Goal: Task Accomplishment & Management: Manage account settings

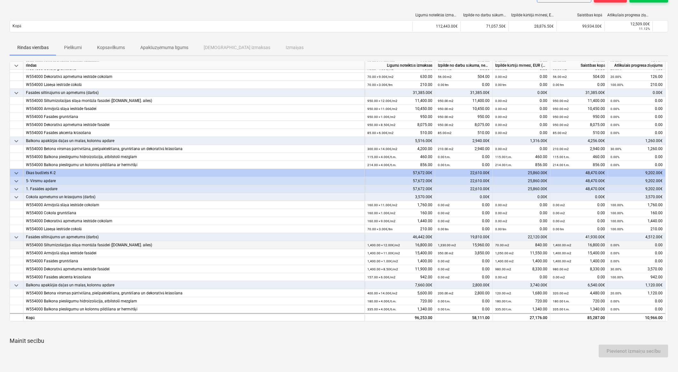
scroll to position [107, 0]
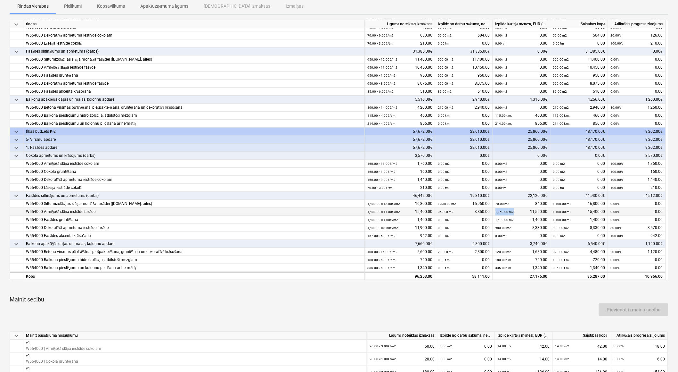
drag, startPoint x: 514, startPoint y: 212, endPoint x: 495, endPoint y: 210, distance: 19.3
click at [495, 210] on div "1,050.00 m2 11,550.00" at bounding box center [522, 212] width 58 height 8
drag, startPoint x: 495, startPoint y: 210, endPoint x: 494, endPoint y: 221, distance: 10.9
click at [494, 221] on div "1,400.00 m2 1,400.00" at bounding box center [522, 220] width 58 height 8
drag, startPoint x: 494, startPoint y: 221, endPoint x: 495, endPoint y: 227, distance: 6.6
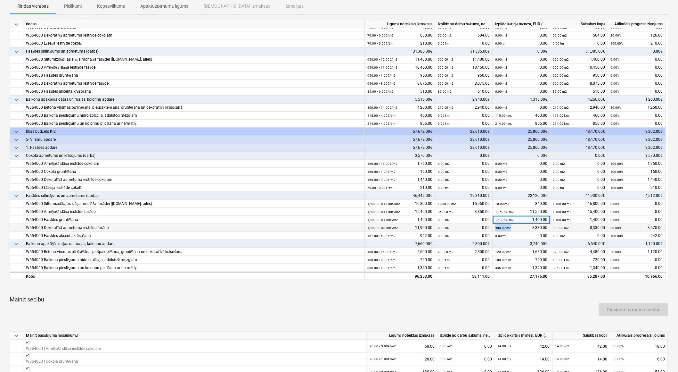
click at [496, 227] on div "980.00 m2 8,330.00" at bounding box center [522, 228] width 52 height 8
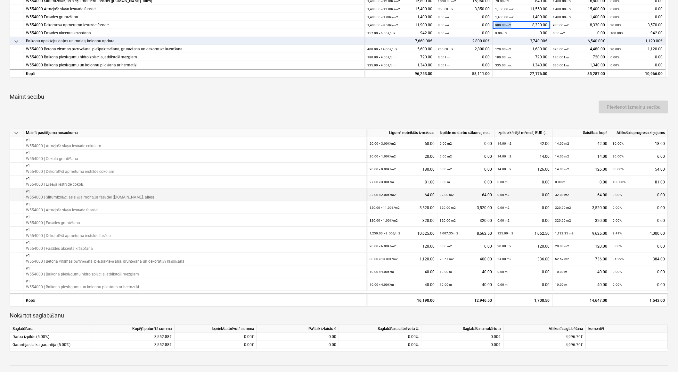
scroll to position [321, 0]
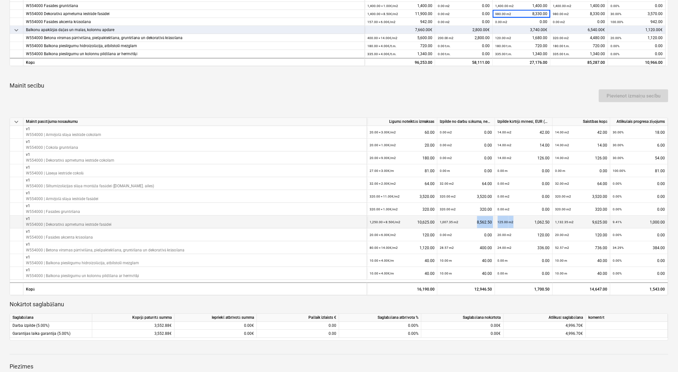
drag, startPoint x: 515, startPoint y: 222, endPoint x: 495, endPoint y: 222, distance: 20.2
click at [0, 0] on div "v1 W554000 | Dekoratīvā apmetuma iestrāde fasādei 1,250.00 × 8.50€ / m2 10,625.…" at bounding box center [0, 0] width 0 height 0
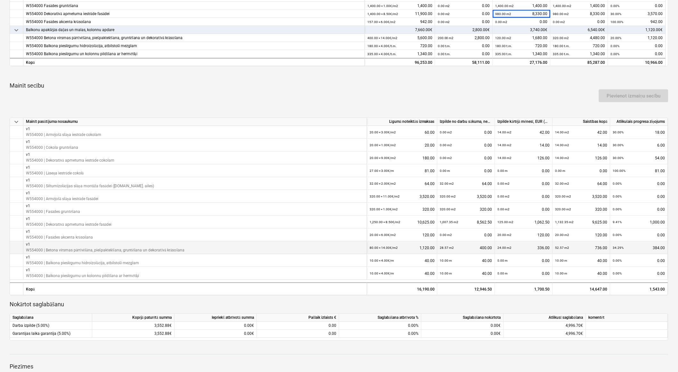
drag, startPoint x: 495, startPoint y: 222, endPoint x: 512, endPoint y: 246, distance: 29.7
click at [512, 246] on div "24.00 m2 336.00" at bounding box center [524, 247] width 52 height 13
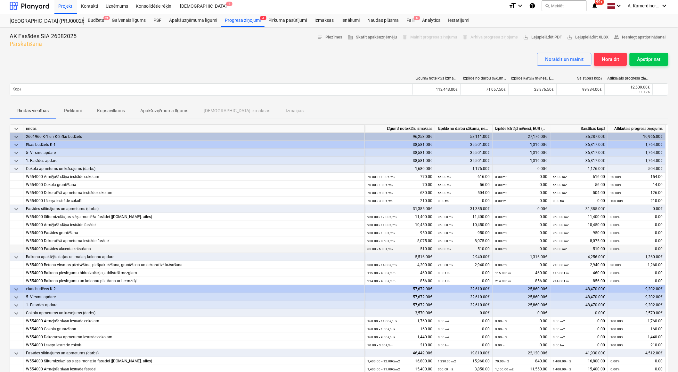
scroll to position [0, 0]
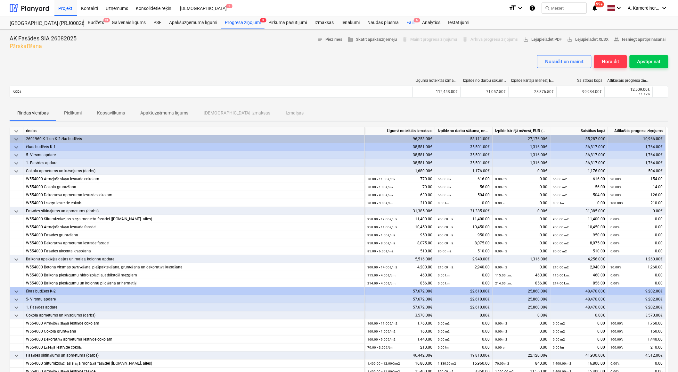
click at [409, 23] on div "Faili 6" at bounding box center [411, 22] width 16 height 13
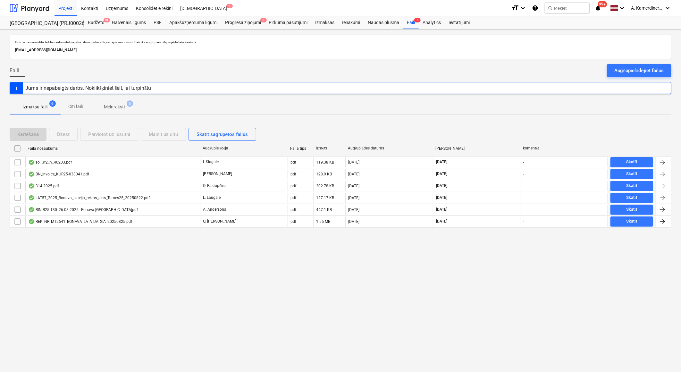
click at [128, 106] on span "6" at bounding box center [130, 103] width 6 height 6
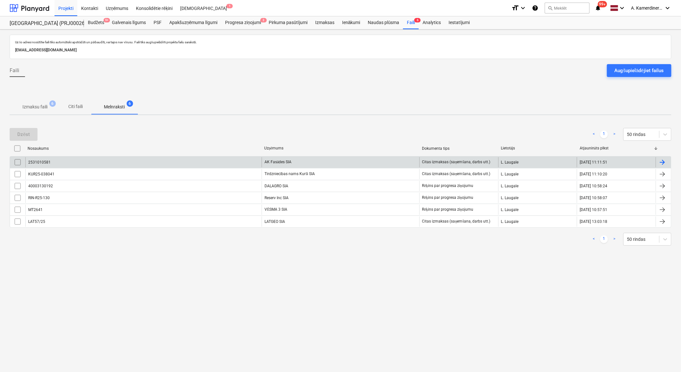
click at [305, 162] on div "AK Fasādes SIA" at bounding box center [341, 162] width 158 height 10
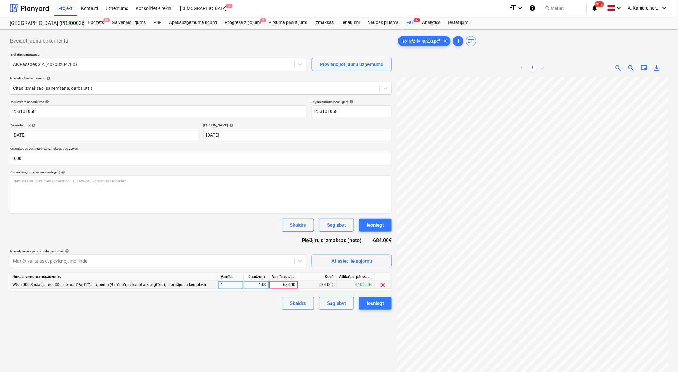
click at [279, 281] on div "-684.00" at bounding box center [283, 285] width 23 height 8
click at [258, 287] on div "1.00" at bounding box center [256, 285] width 20 height 8
type input "-1"
click at [278, 286] on div "-684.00" at bounding box center [283, 285] width 23 height 8
click at [287, 284] on input "-684" at bounding box center [284, 285] width 29 height 8
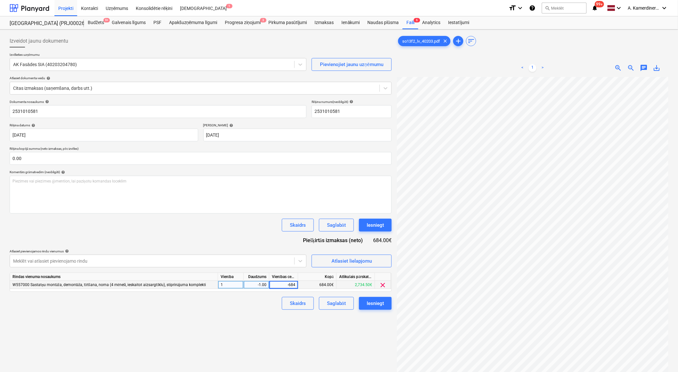
click at [286, 287] on input "-684" at bounding box center [284, 285] width 29 height 8
type input "684"
click at [264, 285] on div "-1.00" at bounding box center [256, 285] width 20 height 8
click at [367, 225] on div "Iesniegt" at bounding box center [375, 225] width 17 height 8
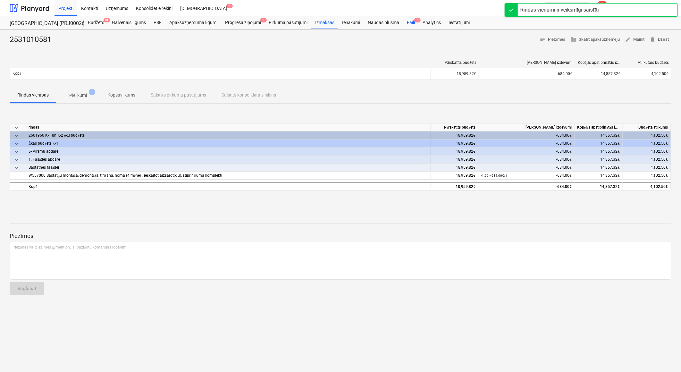
click at [414, 25] on div "Faili 5" at bounding box center [411, 22] width 16 height 13
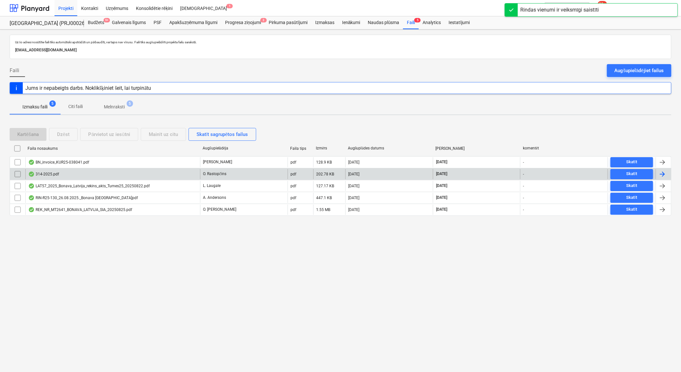
click at [219, 174] on p "O. Rastopčins" at bounding box center [214, 173] width 23 height 5
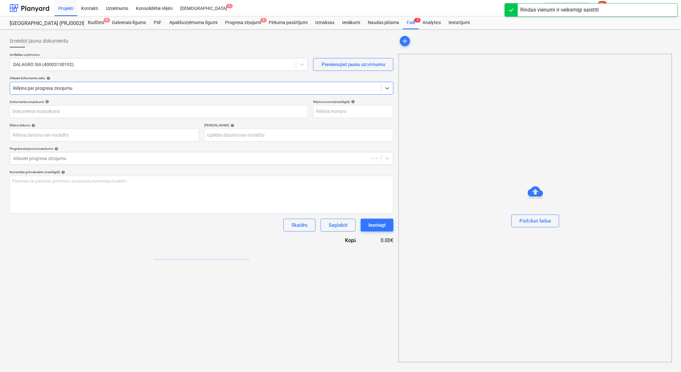
type input "40003130192"
type input "[DATE]"
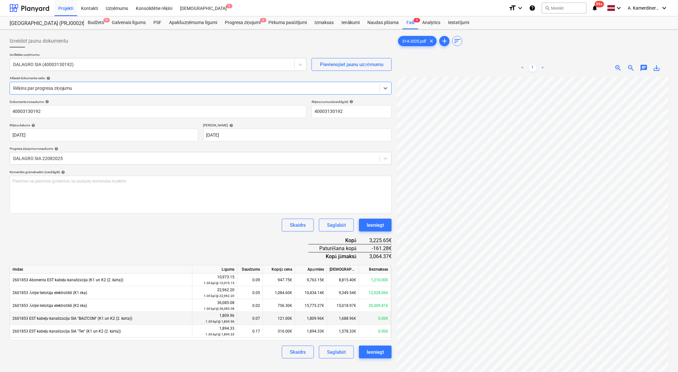
scroll to position [55, 18]
click at [370, 226] on div "Iesniegt" at bounding box center [375, 225] width 17 height 8
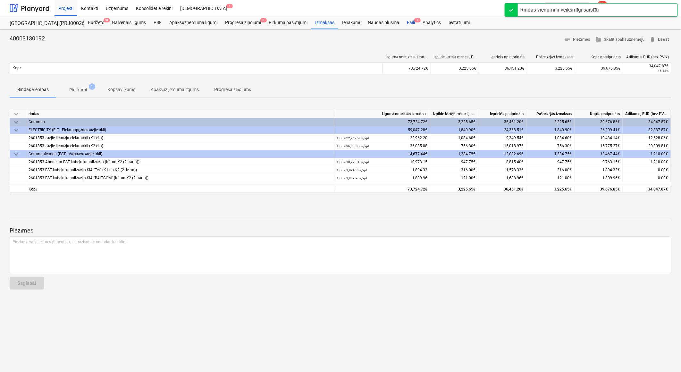
click at [408, 24] on div "Faili 4" at bounding box center [411, 22] width 16 height 13
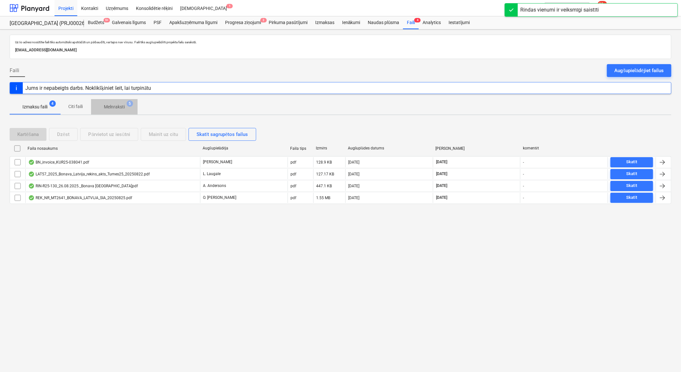
click at [117, 104] on p "Melnraksti" at bounding box center [114, 107] width 21 height 7
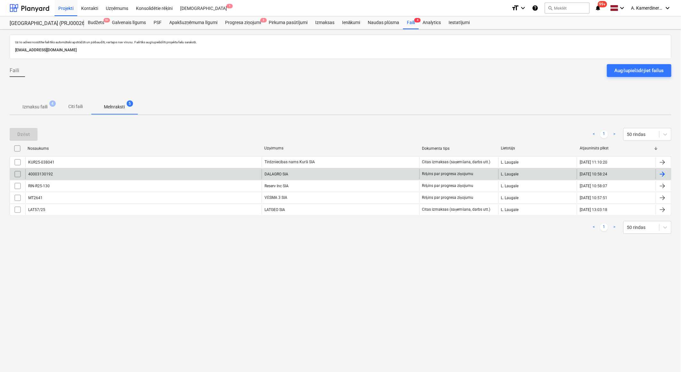
click at [293, 171] on div "DALAGRO SIA" at bounding box center [341, 174] width 158 height 10
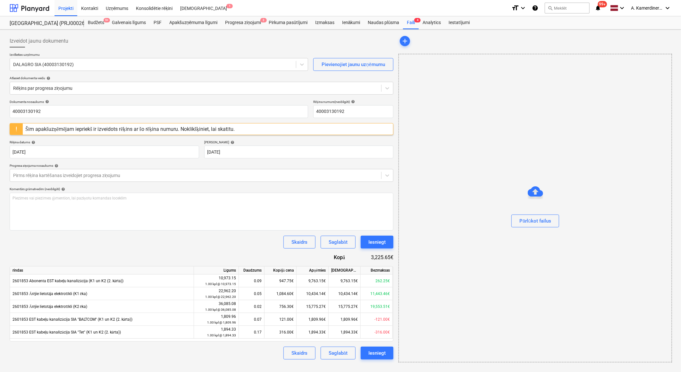
drag, startPoint x: 630, startPoint y: 264, endPoint x: 573, endPoint y: 241, distance: 62.1
click at [573, 241] on div "Pārlūkot failus" at bounding box center [534, 208] width 273 height 308
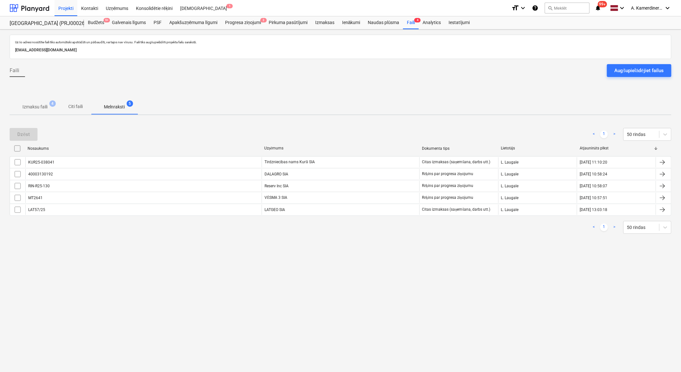
click at [123, 107] on p "Melnraksti" at bounding box center [114, 107] width 21 height 7
click at [328, 22] on div "Izmaksas" at bounding box center [324, 22] width 27 height 13
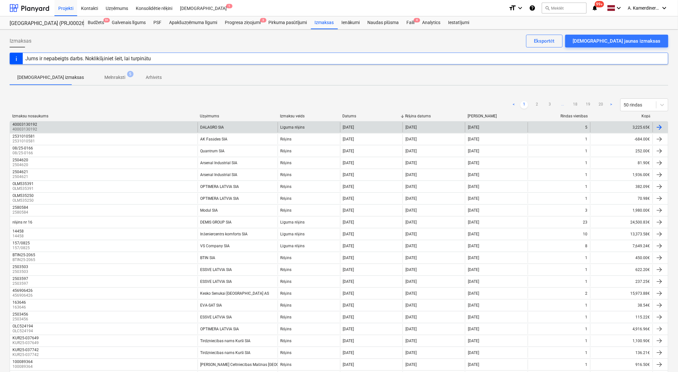
click at [250, 124] on div "DALAGRO SIA" at bounding box center [238, 127] width 80 height 10
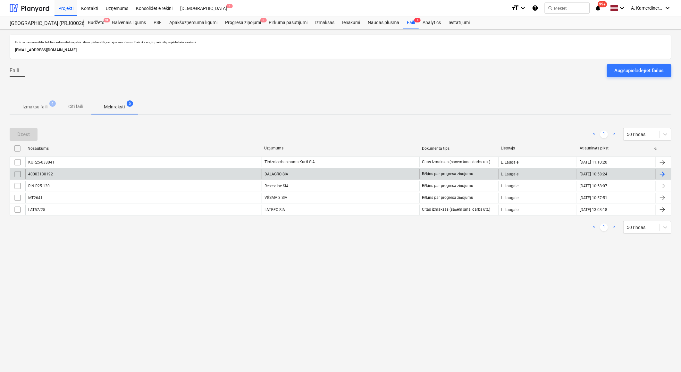
click at [18, 174] on input "checkbox" at bounding box center [17, 174] width 10 height 10
click at [29, 137] on div "Dzēst" at bounding box center [23, 134] width 12 height 8
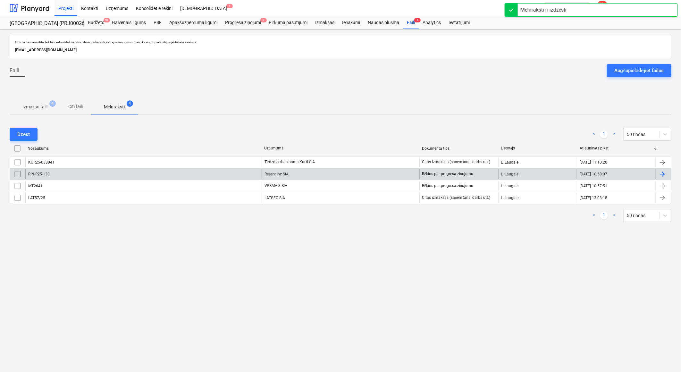
click at [282, 173] on div "Reserv Inc SIA" at bounding box center [341, 174] width 158 height 10
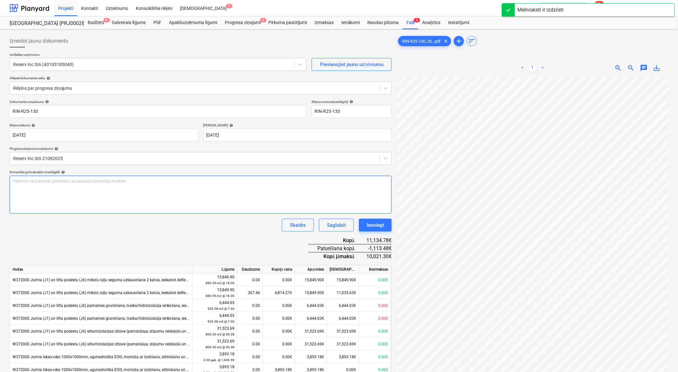
scroll to position [55, 18]
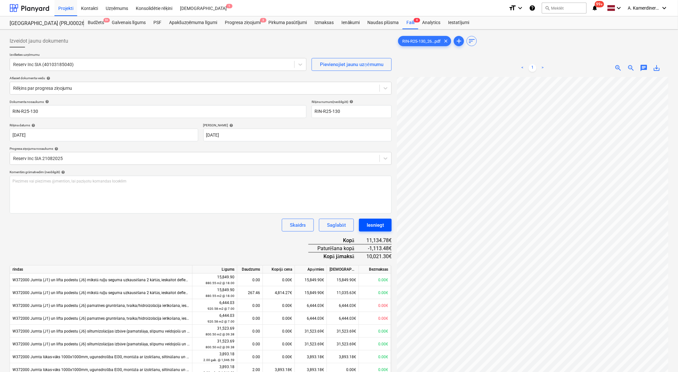
click at [377, 225] on div "Iesniegt" at bounding box center [375, 225] width 17 height 8
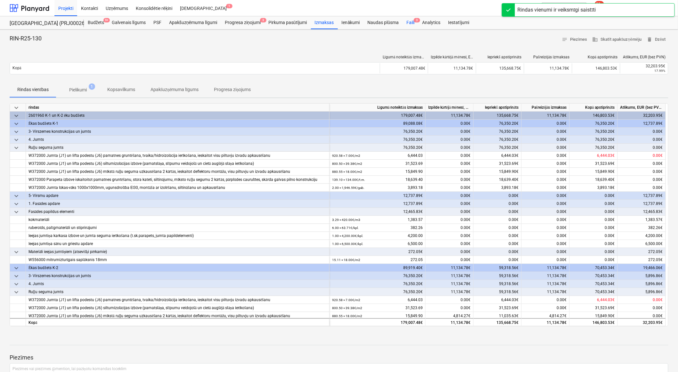
click at [412, 24] on div "Faili 3" at bounding box center [411, 22] width 16 height 13
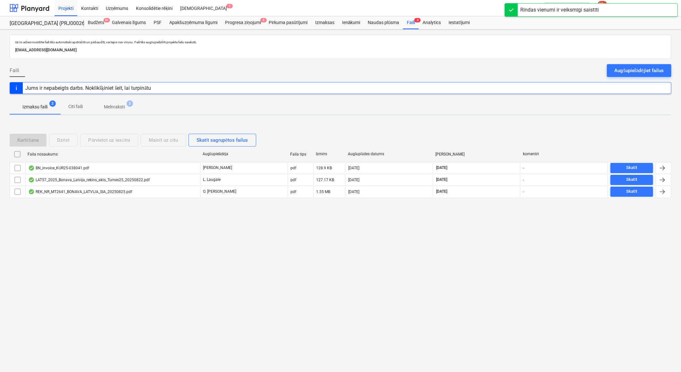
click at [117, 107] on p "Melnraksti" at bounding box center [114, 107] width 21 height 7
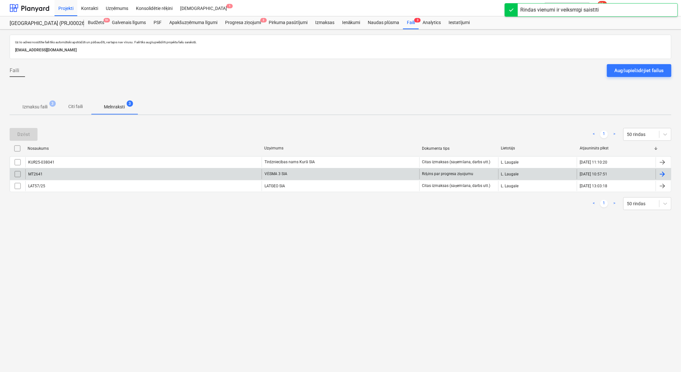
click at [289, 172] on div "VĒSMA 3 SIA" at bounding box center [341, 174] width 158 height 10
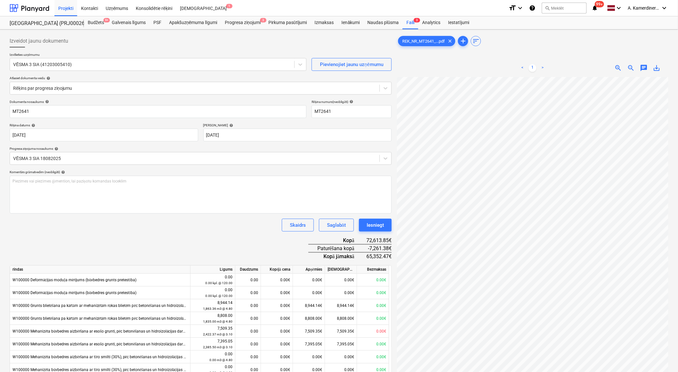
scroll to position [55, 18]
click at [377, 227] on div "Iesniegt" at bounding box center [375, 225] width 17 height 8
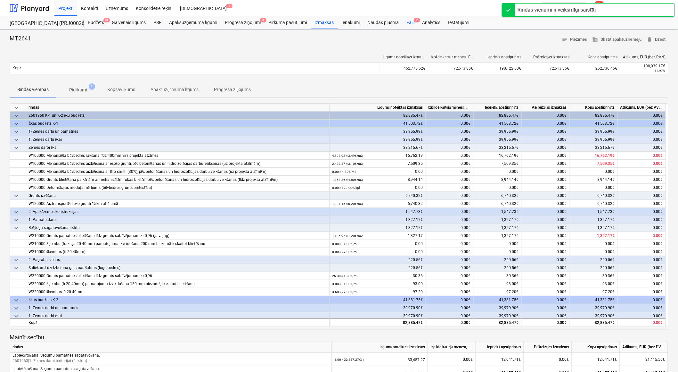
click at [408, 22] on div "Faili 2" at bounding box center [411, 22] width 16 height 13
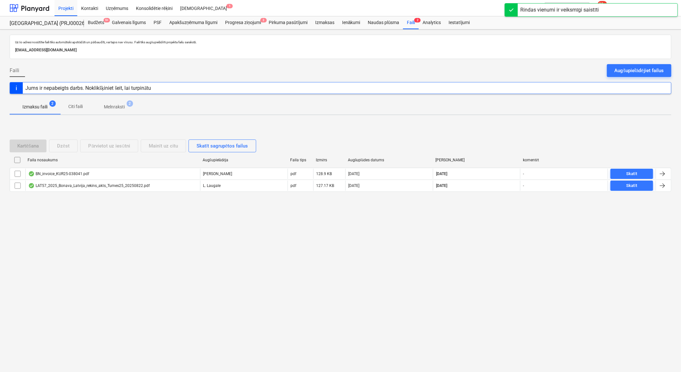
click at [125, 108] on span "Melnraksti 2" at bounding box center [114, 107] width 31 height 7
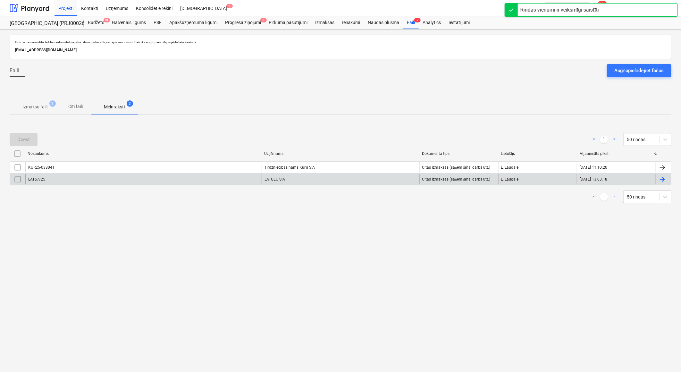
click at [285, 180] on div "LATGEO SIA" at bounding box center [341, 179] width 158 height 10
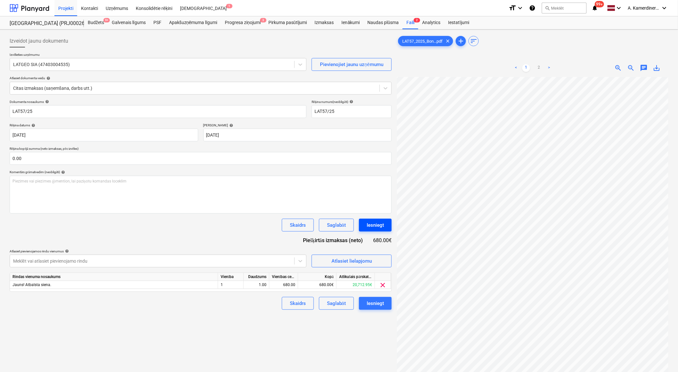
scroll to position [40, 18]
click at [385, 225] on button "Iesniegt" at bounding box center [375, 225] width 33 height 13
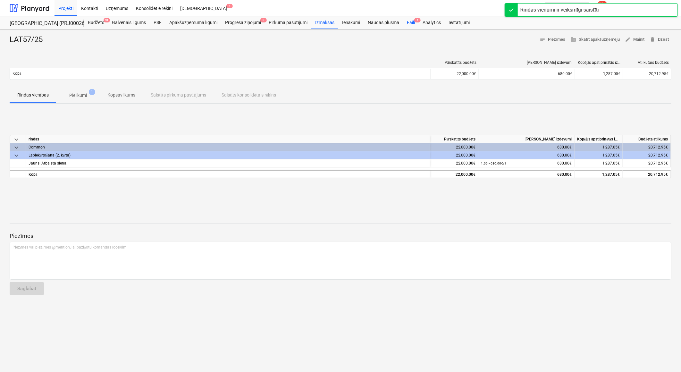
click at [409, 24] on div "Faili 1" at bounding box center [411, 22] width 16 height 13
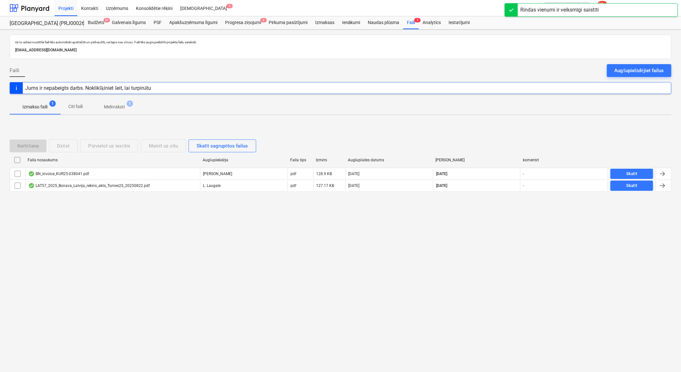
click at [116, 106] on p "Melnraksti" at bounding box center [114, 107] width 21 height 7
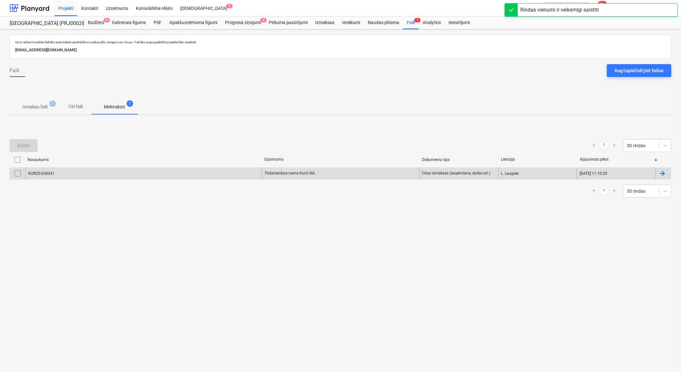
click at [302, 173] on div "Tirdzniecības nams Kurši SIA" at bounding box center [341, 173] width 158 height 10
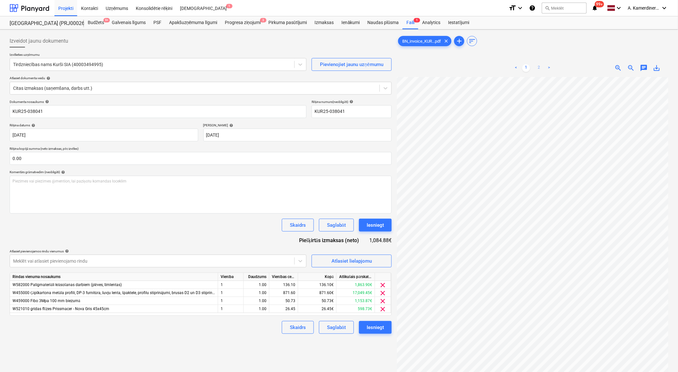
click at [538, 66] on link "2" at bounding box center [540, 68] width 8 height 8
click at [373, 225] on div "Iesniegt" at bounding box center [375, 225] width 17 height 8
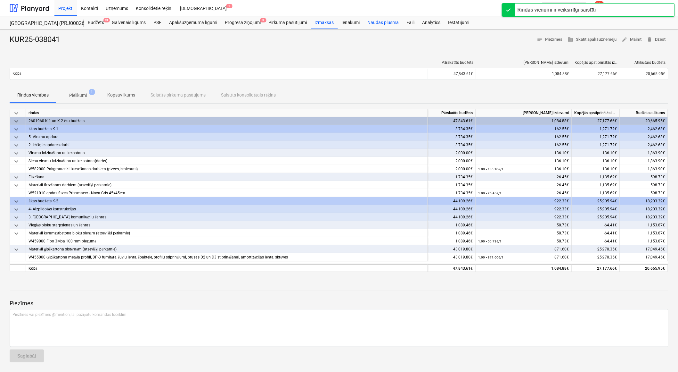
click at [390, 24] on div "Naudas plūsma" at bounding box center [383, 22] width 39 height 13
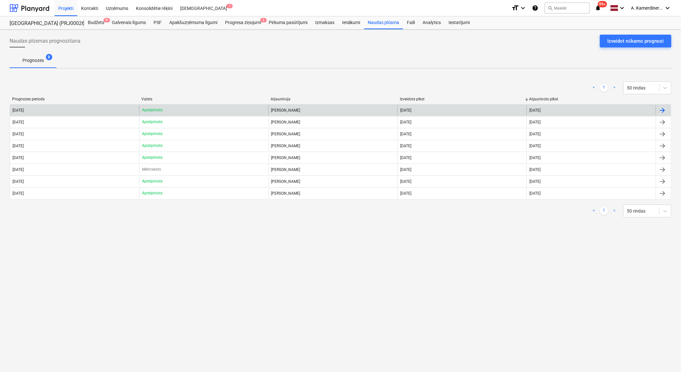
click at [174, 112] on div "Apstiprināts" at bounding box center [203, 110] width 129 height 10
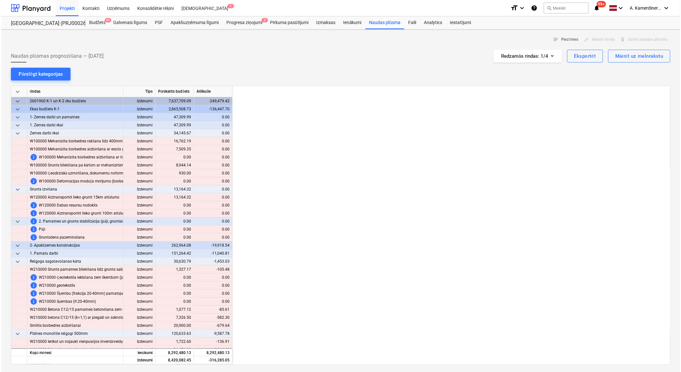
scroll to position [0, 513]
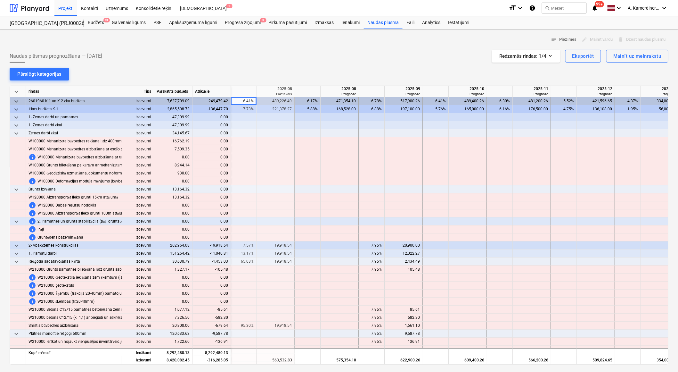
click at [13, 131] on span "keyboard_arrow_down" at bounding box center [16, 133] width 8 height 8
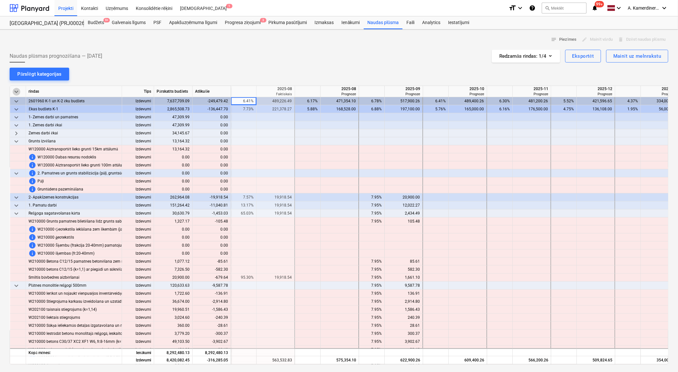
click at [15, 91] on span "keyboard_arrow_down" at bounding box center [16, 92] width 8 height 8
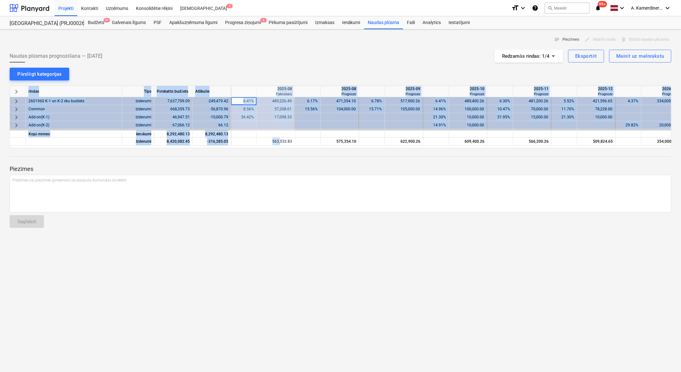
drag, startPoint x: 280, startPoint y: 145, endPoint x: 261, endPoint y: 146, distance: 19.0
click at [261, 146] on div "keyboard_arrow_right rindas Tips Pārskatīts budžets Atlikušie 2025-07 Faktiskai…" at bounding box center [341, 117] width 662 height 62
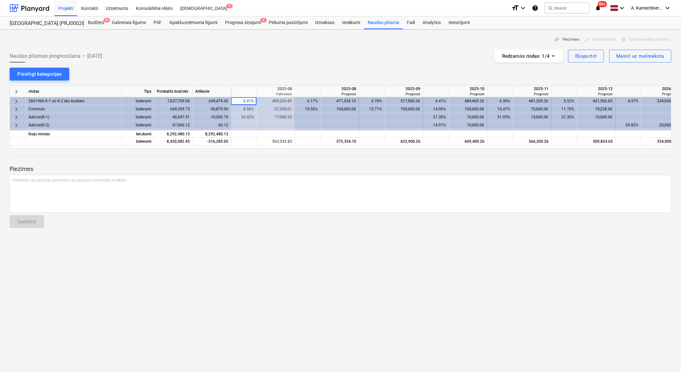
click at [278, 155] on div "Piezīmes Piezīmes vai piezīmes @mention, lai paziņotu komandas loceklim ﻿ Sagla…" at bounding box center [341, 190] width 662 height 85
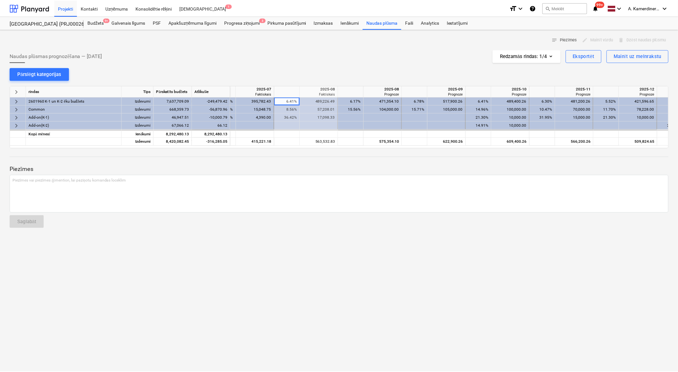
scroll to position [0, 470]
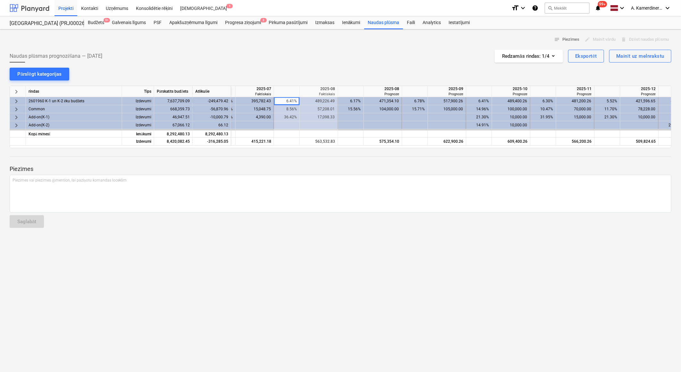
click at [26, 11] on div at bounding box center [30, 8] width 40 height 16
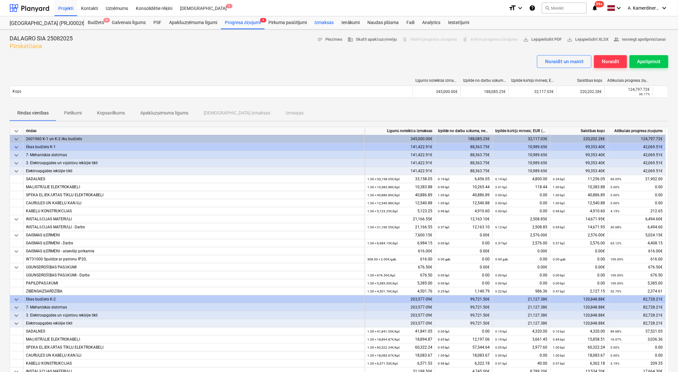
click at [319, 25] on div "Izmaksas" at bounding box center [324, 22] width 27 height 13
